Goal: Task Accomplishment & Management: Complete application form

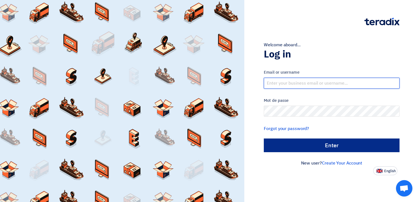
type input "[EMAIL_ADDRESS][DOMAIN_NAME]"
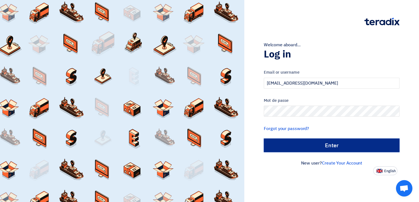
click at [341, 146] on input "الدخول" at bounding box center [332, 146] width 136 height 14
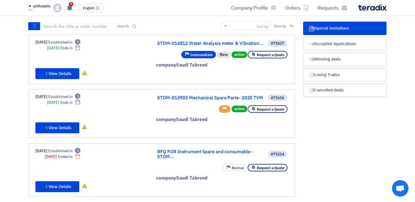
scroll to position [33, 0]
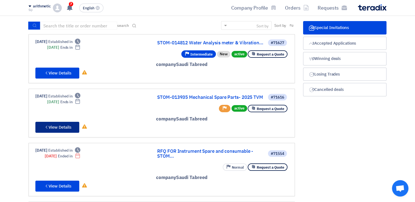
click at [67, 125] on font "View Details" at bounding box center [59, 127] width 23 height 6
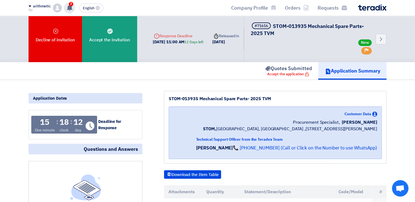
click at [70, 7] on use at bounding box center [69, 8] width 5 height 6
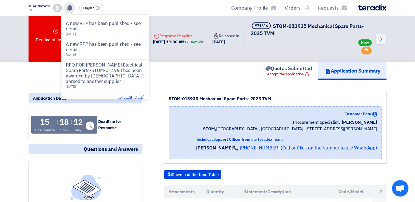
scroll to position [148, 0]
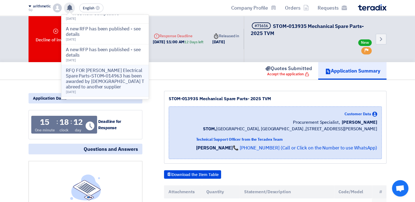
click at [100, 79] on p "RFQ FOR [PERSON_NAME] Electrical Spare Parts-STOM-014963 has been awarded by [D…" at bounding box center [105, 79] width 78 height 22
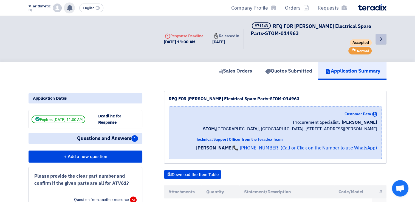
click at [381, 38] on icon "Back" at bounding box center [380, 39] width 7 height 7
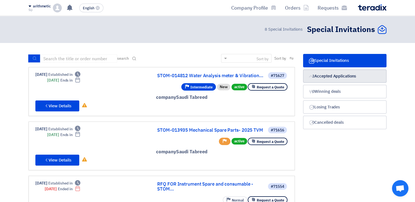
click at [335, 77] on font "Accepted Applications" at bounding box center [335, 76] width 42 height 6
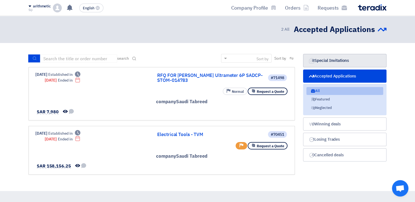
click at [334, 61] on font "Special Invitations" at bounding box center [331, 61] width 34 height 6
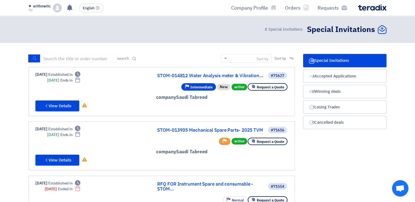
click at [330, 58] on font "Special Invitations" at bounding box center [331, 61] width 34 height 6
click at [331, 80] on link "Accepted Applications Accepted Applications 2" at bounding box center [344, 76] width 83 height 13
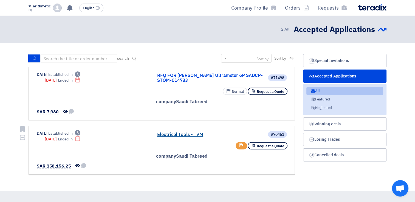
click at [180, 136] on link "Electrical Tools - TVM" at bounding box center [212, 134] width 110 height 5
click at [322, 7] on font "Requests" at bounding box center [327, 7] width 21 height 7
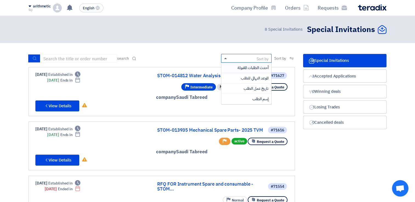
click at [224, 59] on span at bounding box center [225, 58] width 3 height 1
click at [229, 77] on span "Application Deadline" at bounding box center [242, 78] width 36 height 6
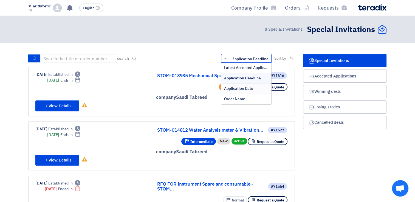
click at [138, 151] on div "#71627 STOM-014812 Water Analysis meter & Vibration... Request a Quote active N…" at bounding box center [161, 146] width 252 height 40
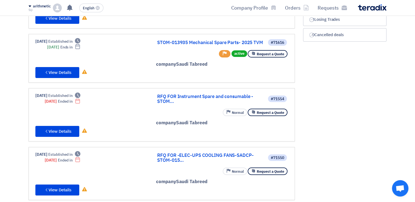
scroll to position [77, 0]
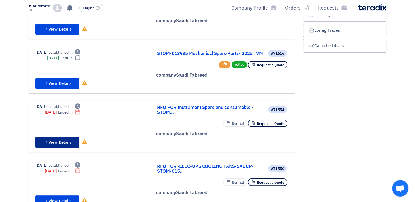
click at [62, 142] on font "View Details" at bounding box center [59, 142] width 23 height 6
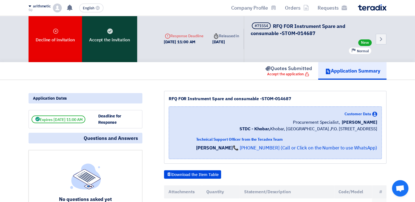
click at [116, 41] on font "Accept the invitation" at bounding box center [109, 40] width 41 height 7
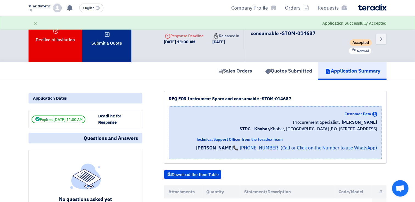
click at [109, 47] on div "Submit a Quote" at bounding box center [106, 39] width 49 height 46
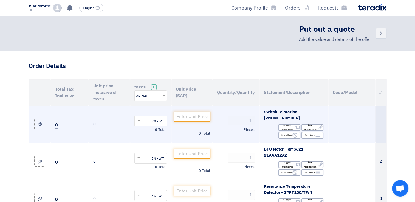
click at [341, 123] on td at bounding box center [351, 124] width 47 height 37
click at [189, 117] on input "number" at bounding box center [191, 117] width 37 height 10
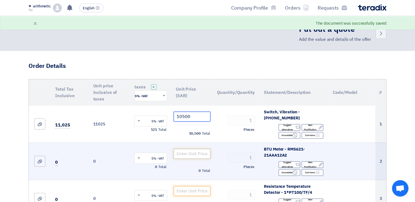
type input "10500"
click at [190, 157] on input "number" at bounding box center [191, 154] width 37 height 10
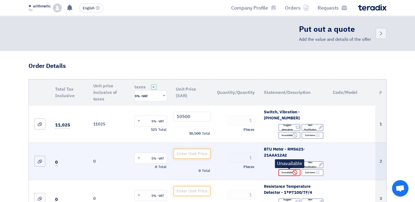
click at [288, 172] on font "Unavailable" at bounding box center [286, 172] width 11 height 4
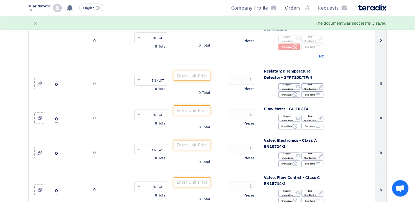
scroll to position [132, 0]
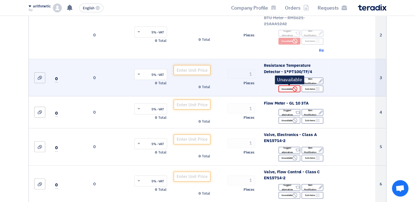
click at [292, 87] on font "Unavailable" at bounding box center [286, 89] width 11 height 4
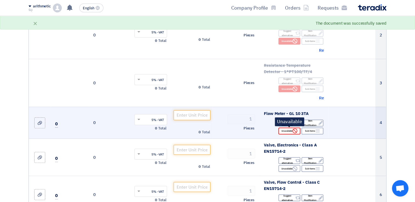
click at [289, 131] on font "Unavailable" at bounding box center [286, 131] width 11 height 4
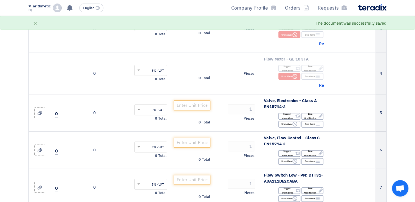
scroll to position [186, 0]
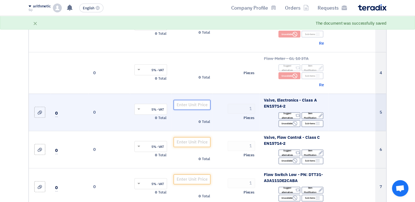
click at [197, 102] on input "number" at bounding box center [191, 105] width 37 height 10
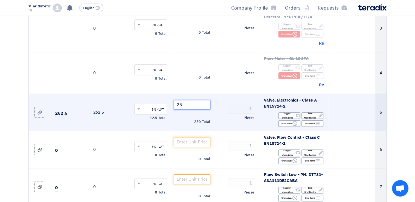
type input "2"
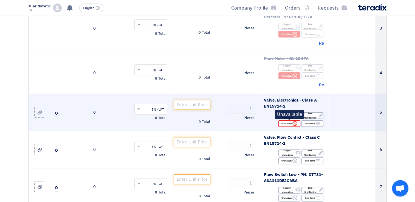
click at [290, 124] on font "Unavailable" at bounding box center [286, 123] width 11 height 4
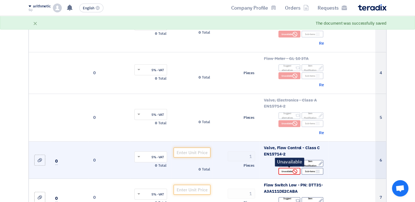
click at [292, 172] on font "Unavailable" at bounding box center [286, 171] width 11 height 4
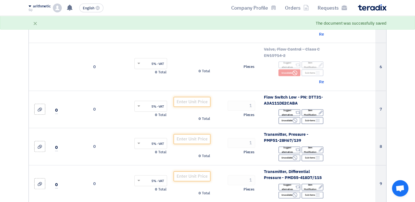
scroll to position [292, 0]
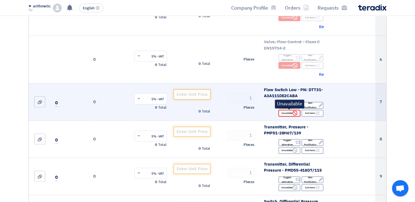
click at [287, 113] on font "Unavailable" at bounding box center [286, 113] width 11 height 4
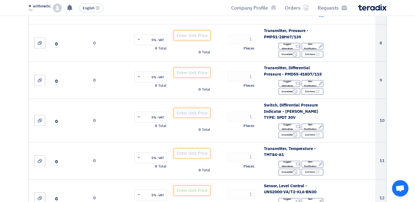
scroll to position [402, 0]
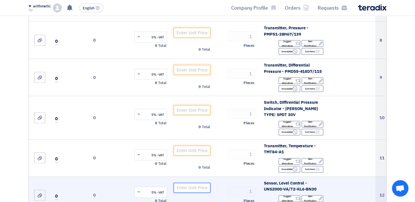
click at [200, 189] on input "number" at bounding box center [191, 188] width 37 height 10
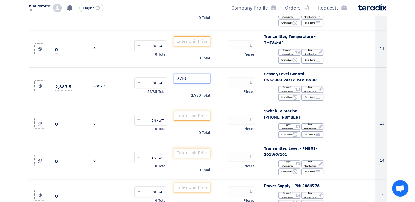
scroll to position [512, 0]
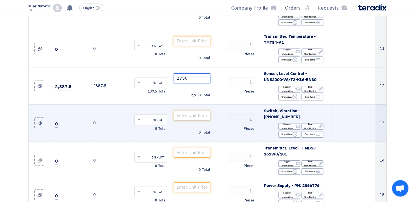
type input "2750"
click at [200, 113] on input "number" at bounding box center [191, 116] width 37 height 10
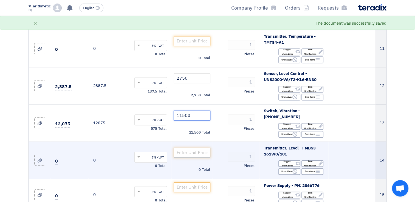
type input "11500"
click at [190, 150] on input "number" at bounding box center [191, 153] width 37 height 10
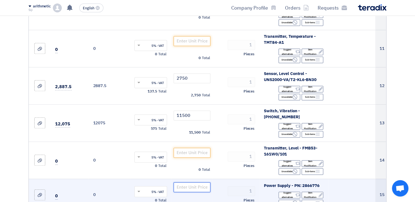
click at [187, 186] on input "number" at bounding box center [191, 187] width 37 height 10
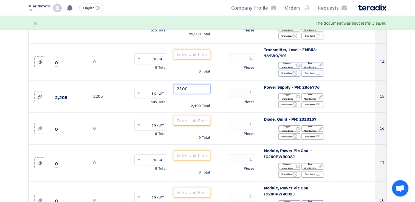
scroll to position [617, 0]
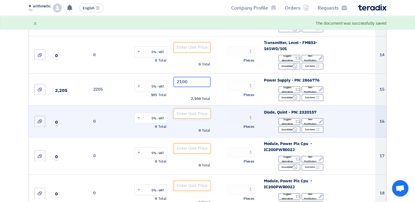
type input "2100"
click at [190, 112] on input "number" at bounding box center [191, 114] width 37 height 10
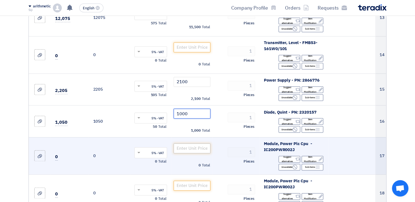
type input "1000"
click at [192, 148] on input "number" at bounding box center [191, 149] width 37 height 10
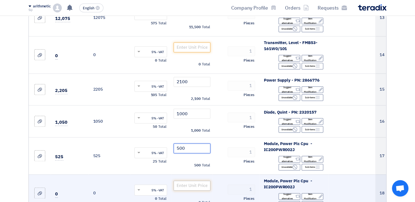
type input "500"
click at [193, 185] on input "number" at bounding box center [191, 186] width 37 height 10
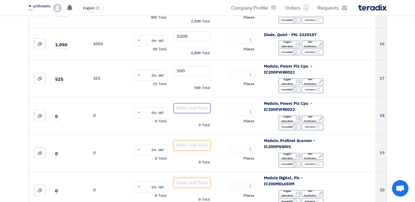
scroll to position [705, 0]
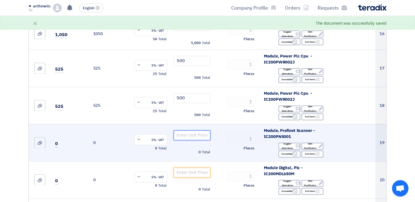
click at [197, 136] on input "number" at bounding box center [191, 135] width 37 height 10
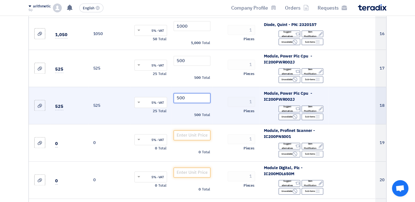
click at [190, 97] on input "500" at bounding box center [191, 98] width 37 height 10
type input "5"
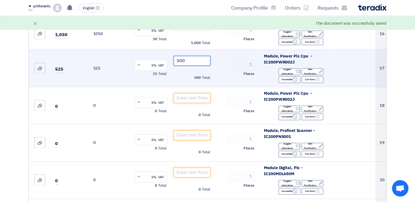
click at [186, 58] on input "500" at bounding box center [191, 61] width 37 height 10
type input "5"
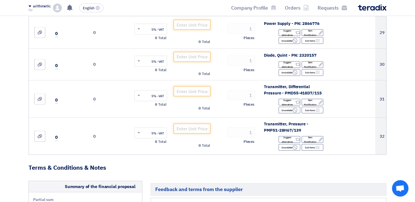
scroll to position [1202, 0]
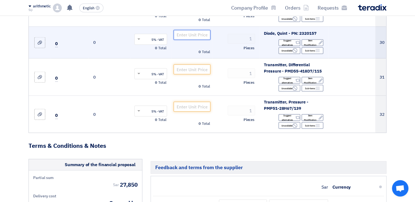
click at [196, 32] on input "number" at bounding box center [191, 35] width 37 height 10
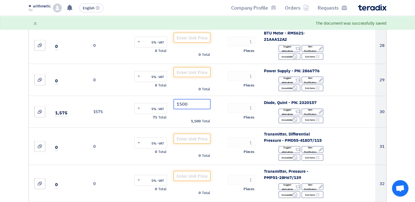
scroll to position [1118, 0]
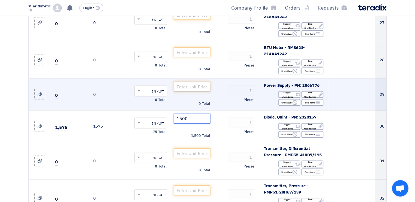
type input "1500"
click at [193, 87] on input "number" at bounding box center [191, 87] width 37 height 10
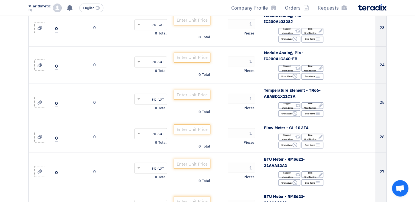
scroll to position [964, 0]
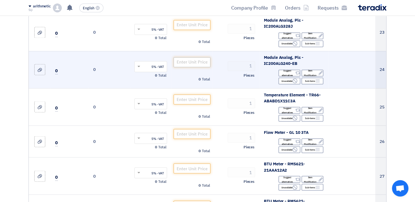
type input "2300"
click at [194, 58] on input "number" at bounding box center [191, 62] width 37 height 10
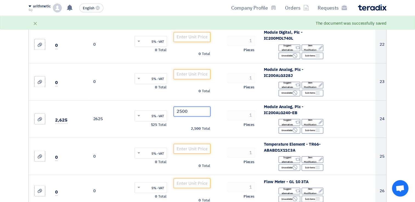
scroll to position [909, 0]
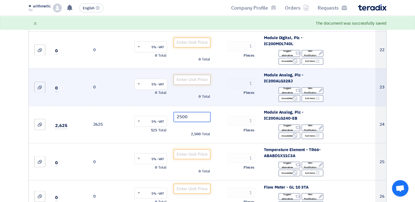
type input "2500"
click at [182, 79] on input "number" at bounding box center [191, 80] width 37 height 10
type input "5"
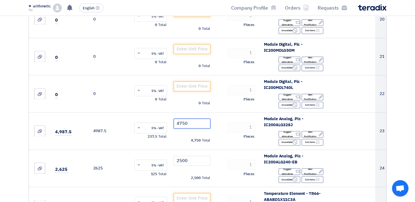
scroll to position [862, 0]
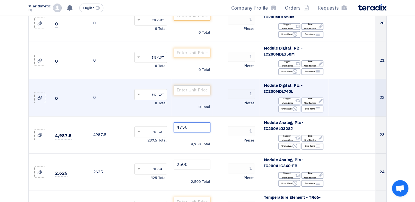
type input "4750"
click at [195, 90] on input "number" at bounding box center [191, 90] width 37 height 10
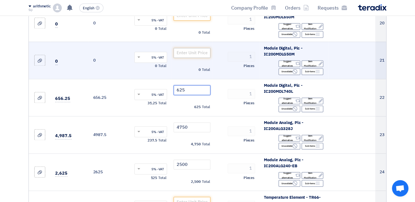
type input "625"
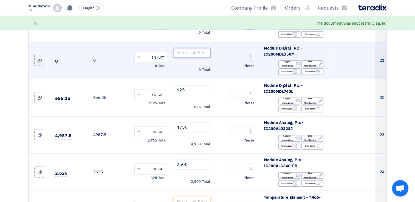
click at [190, 50] on input "number" at bounding box center [191, 53] width 37 height 10
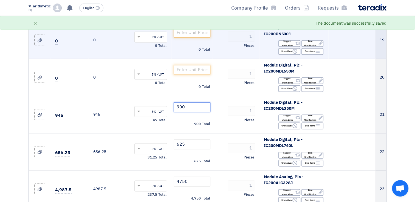
scroll to position [807, 0]
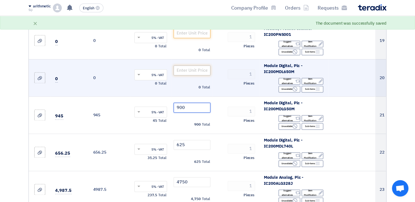
type input "900"
click at [187, 69] on input "number" at bounding box center [191, 70] width 37 height 10
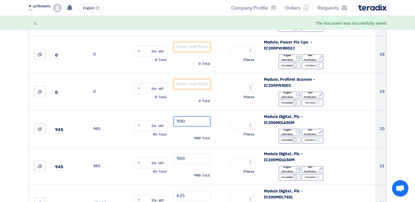
scroll to position [738, 0]
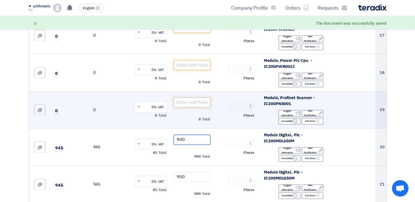
type input "900"
click at [191, 100] on input "number" at bounding box center [191, 103] width 37 height 10
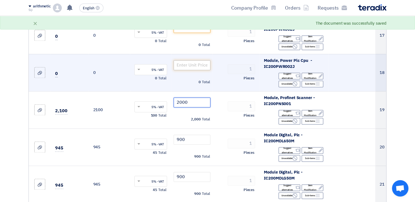
type input "2000"
click at [201, 67] on input "number" at bounding box center [191, 65] width 37 height 10
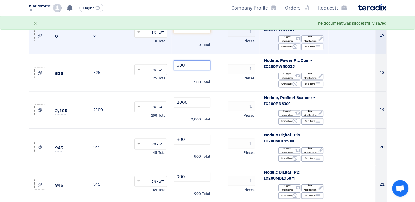
type input "500"
click at [191, 27] on input "number" at bounding box center [191, 28] width 37 height 10
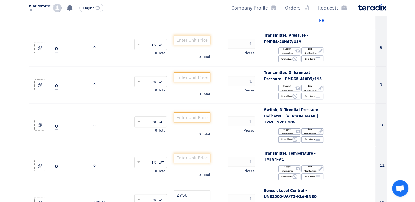
scroll to position [397, 0]
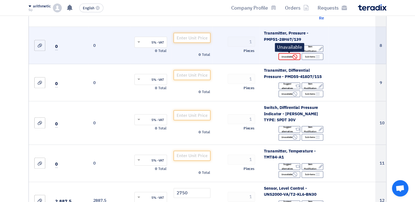
type input "500"
click at [289, 55] on font "Unavailable" at bounding box center [286, 57] width 11 height 4
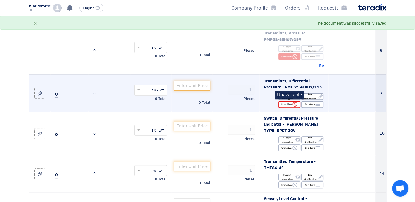
click at [289, 103] on font "Unavailable" at bounding box center [286, 104] width 11 height 4
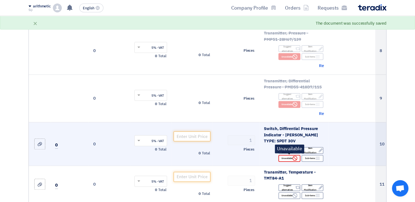
click at [284, 157] on font "Unavailable" at bounding box center [286, 158] width 11 height 4
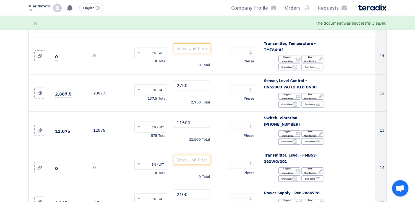
scroll to position [540, 0]
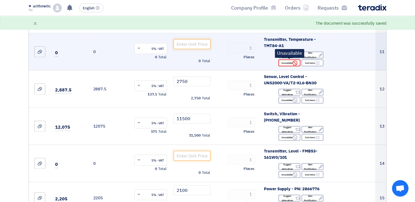
click at [293, 62] on use at bounding box center [294, 63] width 5 height 5
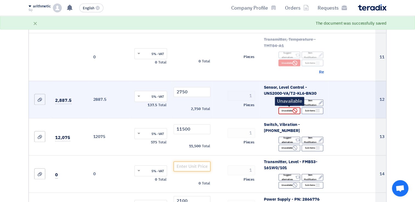
click at [292, 109] on font "Unavailable" at bounding box center [286, 111] width 11 height 4
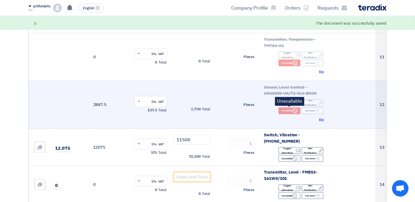
click at [292, 109] on font "Unavailable" at bounding box center [286, 111] width 11 height 4
click at [322, 120] on span "Re" at bounding box center [321, 120] width 5 height 6
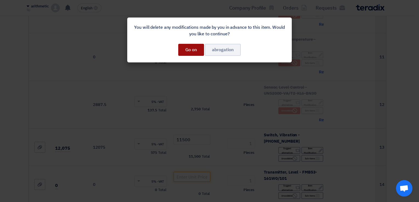
click at [198, 47] on button "Go on" at bounding box center [191, 50] width 26 height 12
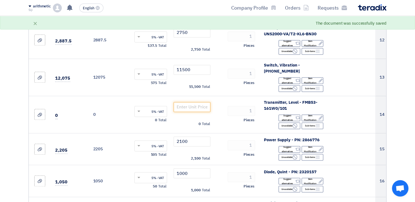
scroll to position [604, 0]
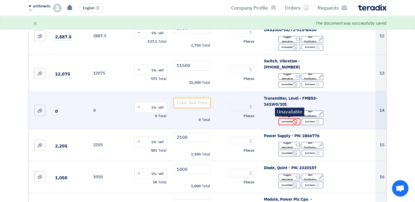
click at [292, 121] on font "Unavailable" at bounding box center [286, 121] width 11 height 4
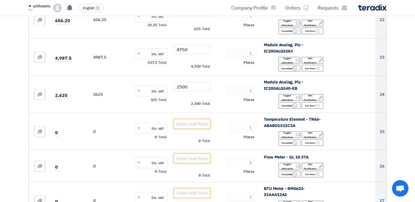
scroll to position [994, 0]
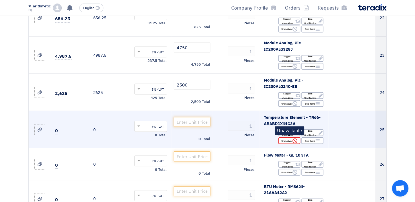
click at [290, 140] on font "Unavailable" at bounding box center [286, 141] width 11 height 4
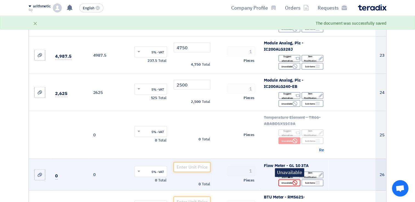
click at [287, 181] on font "Unavailable" at bounding box center [286, 183] width 11 height 4
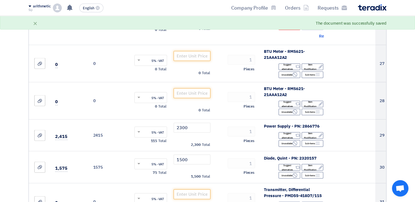
scroll to position [1154, 0]
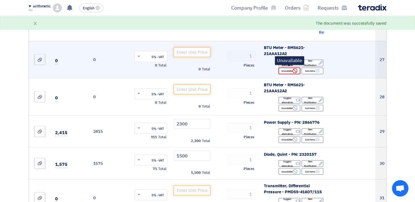
click at [287, 69] on font "Unavailable" at bounding box center [286, 71] width 11 height 4
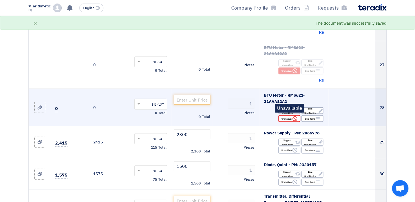
click at [292, 116] on icon "Reject" at bounding box center [294, 118] width 5 height 5
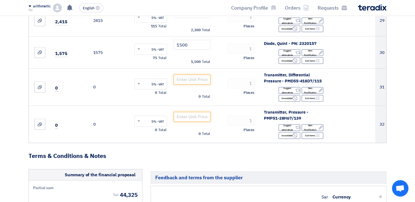
scroll to position [1288, 0]
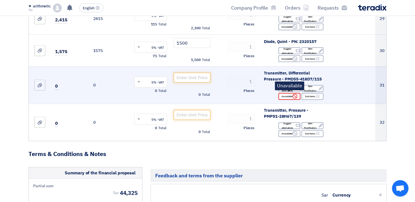
click at [284, 95] on font "Unavailable" at bounding box center [286, 96] width 11 height 4
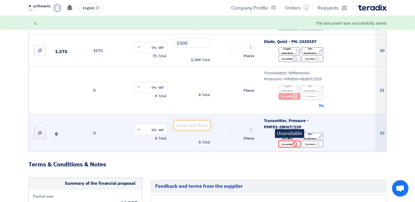
click at [289, 142] on font "Unavailable" at bounding box center [286, 144] width 11 height 4
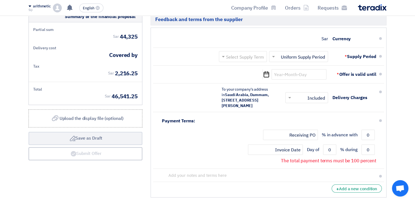
scroll to position [1431, 0]
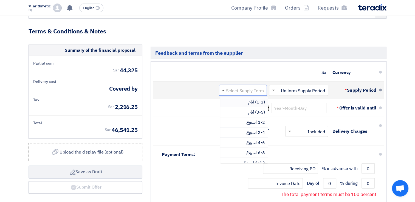
click at [223, 90] on span at bounding box center [223, 90] width 3 height 1
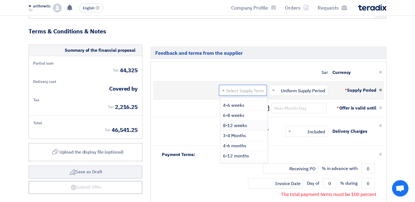
scroll to position [45, 0]
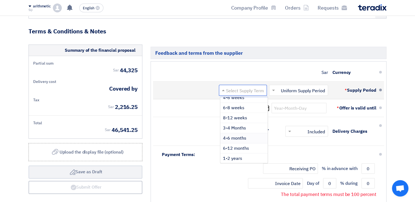
click at [241, 135] on span "4-6 months" at bounding box center [234, 138] width 23 height 7
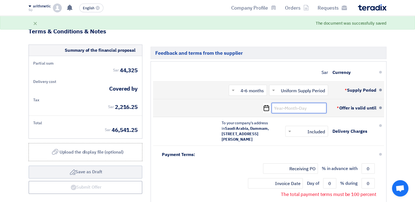
click at [304, 106] on input at bounding box center [298, 108] width 55 height 10
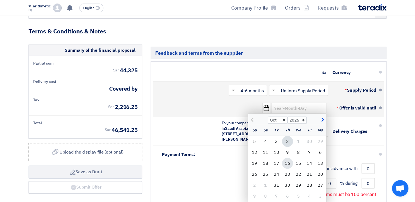
click at [287, 159] on div "16" at bounding box center [287, 163] width 11 height 11
type input "10/16/2025"
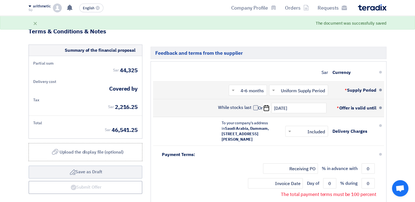
click at [254, 106] on span at bounding box center [255, 107] width 5 height 5
click at [251, 106] on input "While stocks last" at bounding box center [234, 110] width 35 height 10
checkbox input "true"
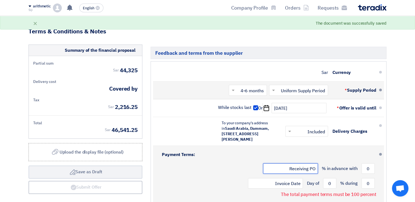
click at [311, 174] on input "Receiving PO" at bounding box center [290, 169] width 55 height 10
type input "Receiving PO"
click at [367, 173] on input "0" at bounding box center [367, 169] width 13 height 10
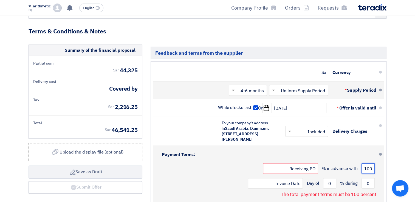
scroll to position [0, -2]
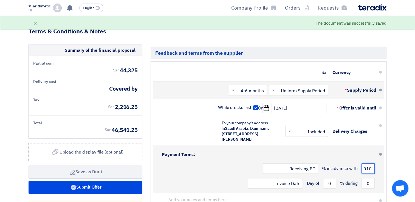
click at [371, 172] on input "0100" at bounding box center [367, 169] width 13 height 10
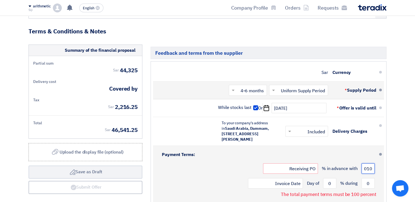
scroll to position [0, 0]
click at [371, 172] on input "010" at bounding box center [367, 169] width 13 height 10
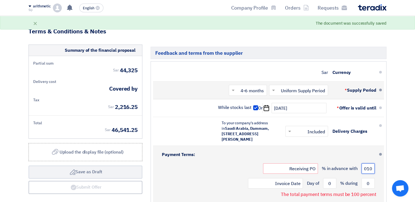
click at [366, 172] on input "010" at bounding box center [367, 169] width 13 height 10
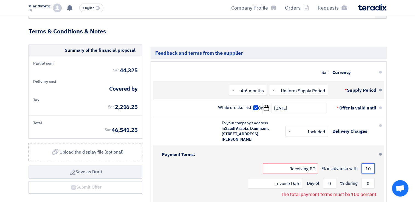
click at [366, 172] on input "10" at bounding box center [367, 169] width 13 height 10
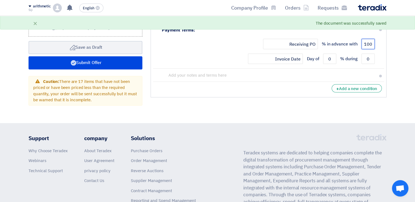
scroll to position [1560, 0]
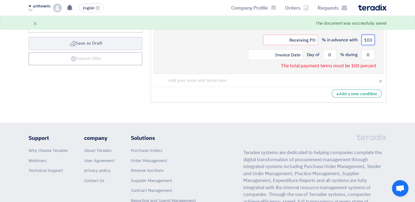
click at [372, 42] on input "103" at bounding box center [367, 40] width 13 height 10
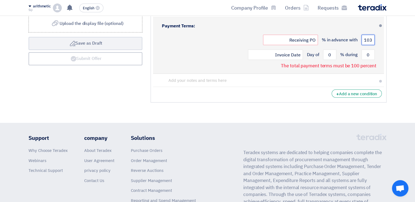
click at [368, 42] on input "103" at bounding box center [367, 40] width 13 height 10
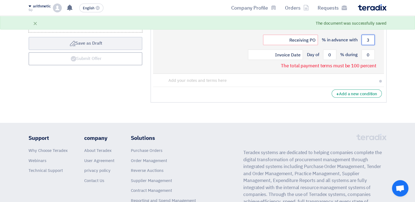
click at [369, 43] on input "3" at bounding box center [367, 40] width 13 height 10
drag, startPoint x: 366, startPoint y: 42, endPoint x: 369, endPoint y: 44, distance: 3.9
click at [369, 44] on input "3" at bounding box center [367, 40] width 13 height 10
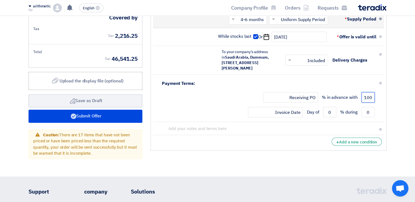
scroll to position [1505, 0]
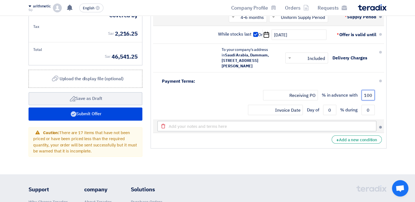
type input "100"
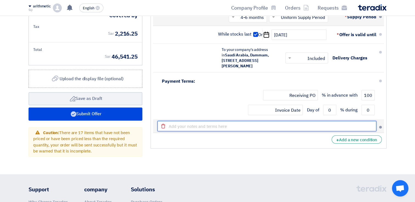
click at [235, 128] on input "text" at bounding box center [266, 126] width 219 height 10
